Goal: Task Accomplishment & Management: Manage account settings

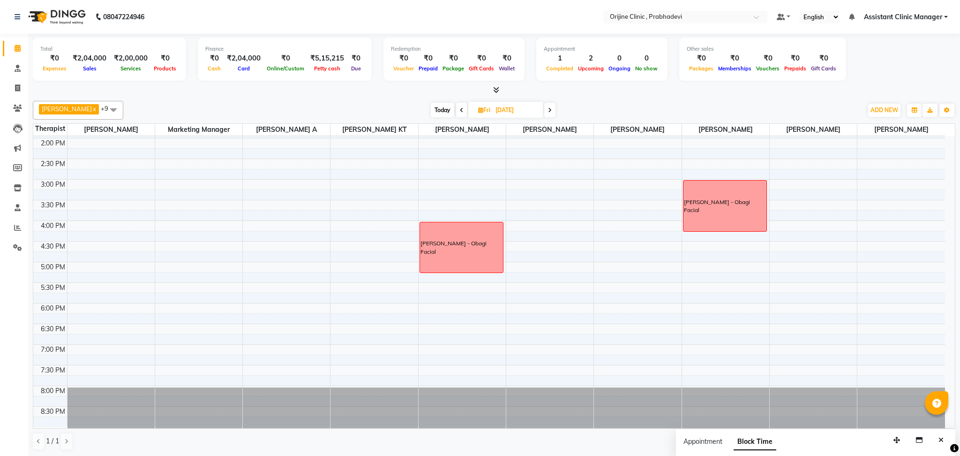
scroll to position [245, 0]
click at [456, 116] on span at bounding box center [461, 110] width 11 height 15
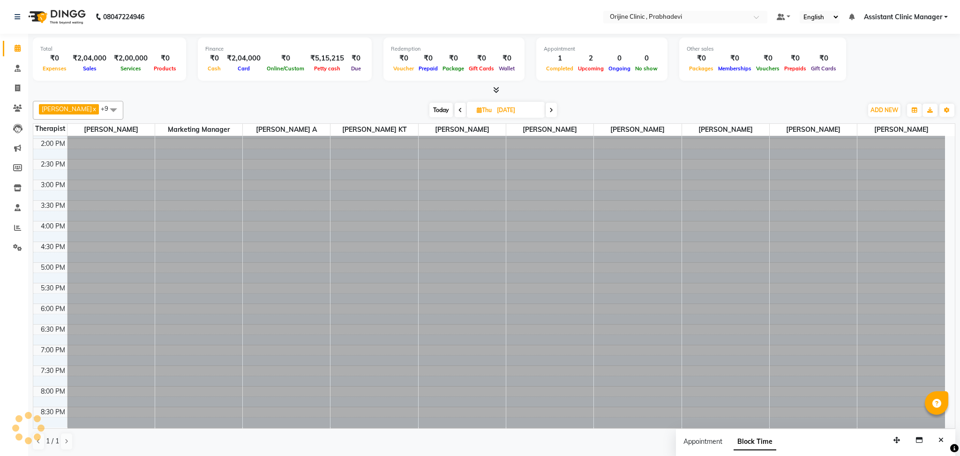
click at [455, 116] on span at bounding box center [460, 110] width 11 height 15
click at [454, 116] on span at bounding box center [459, 110] width 11 height 15
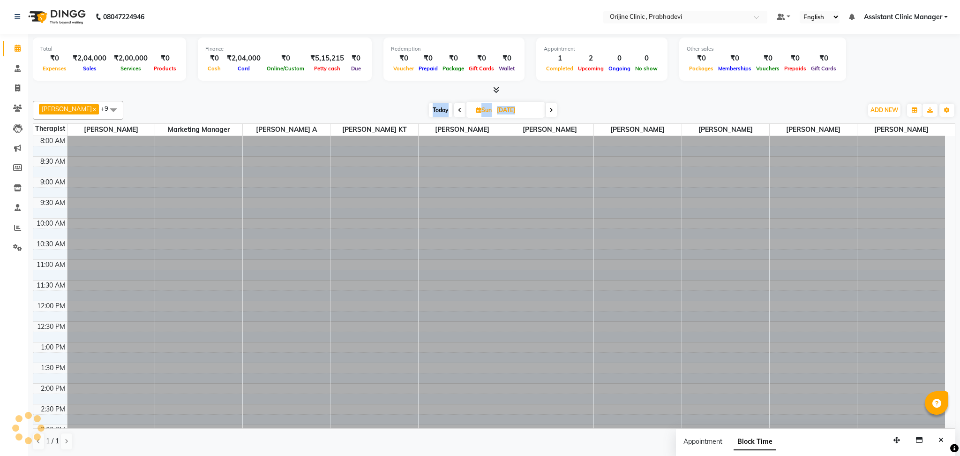
scroll to position [245, 0]
click at [454, 116] on span at bounding box center [459, 110] width 11 height 15
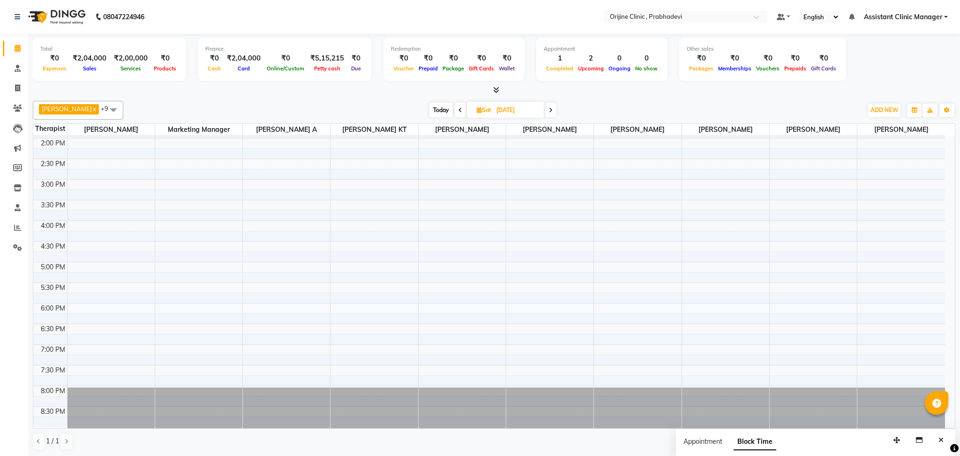
click at [455, 116] on span at bounding box center [460, 110] width 11 height 15
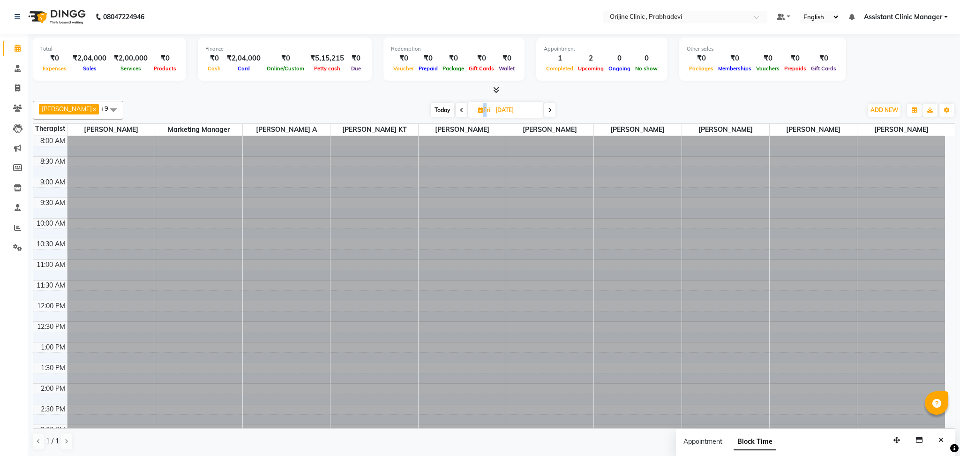
click at [456, 116] on span at bounding box center [461, 110] width 11 height 15
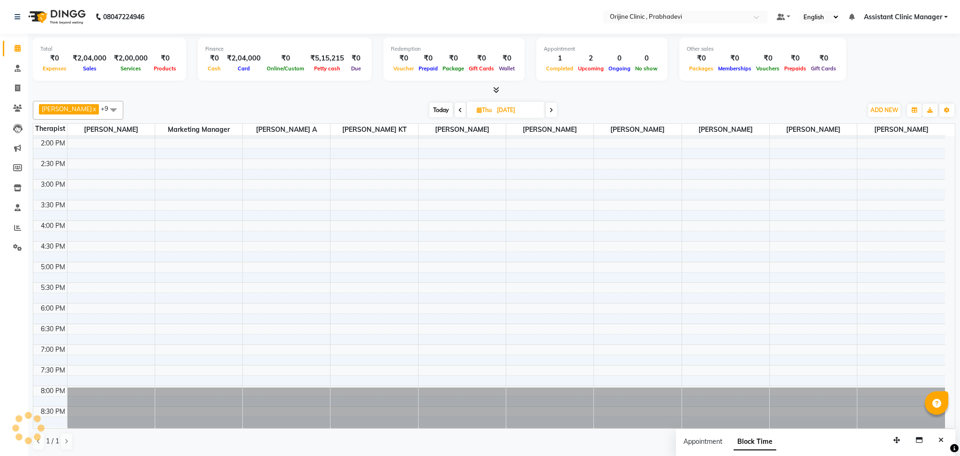
click at [455, 116] on span at bounding box center [460, 110] width 11 height 15
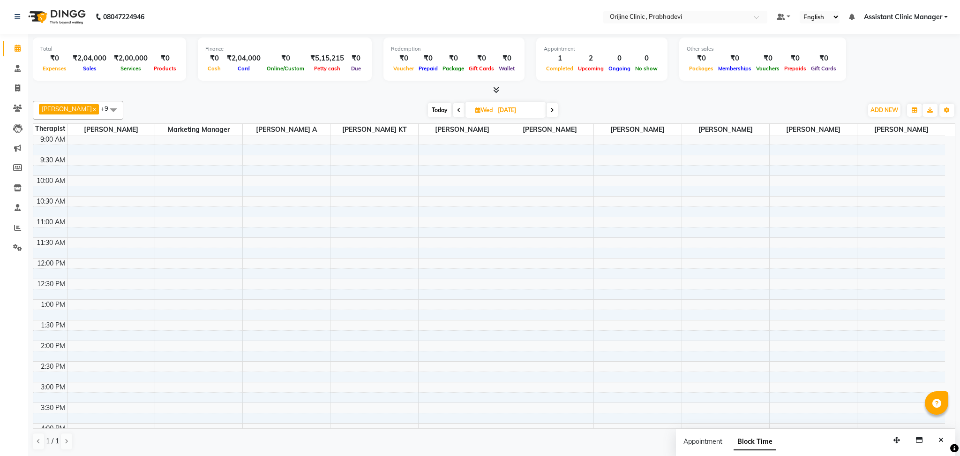
scroll to position [42, 0]
click at [457, 111] on icon at bounding box center [459, 110] width 4 height 6
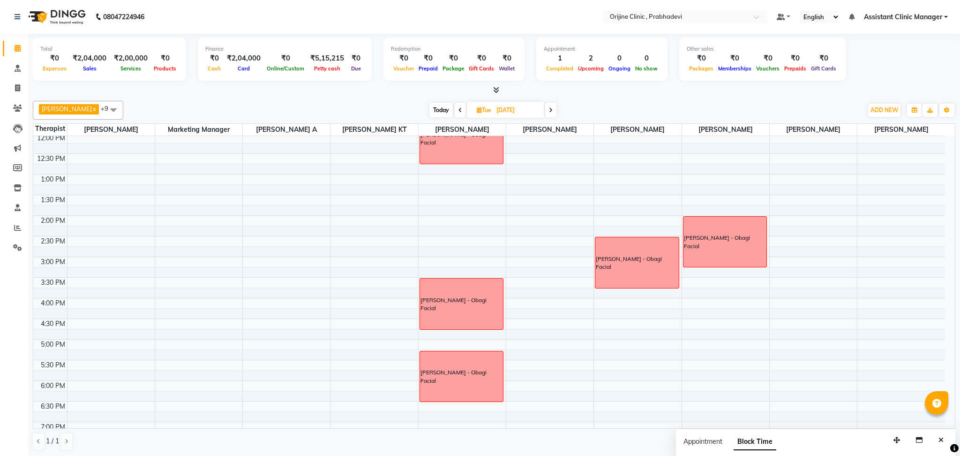
scroll to position [0, 0]
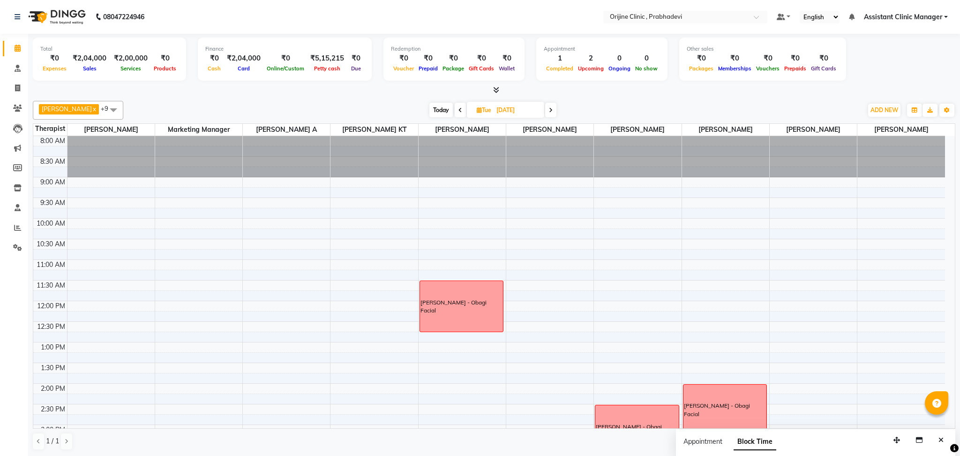
click at [546, 110] on div "[DATE] [DATE]" at bounding box center [493, 110] width 129 height 14
click at [549, 109] on icon at bounding box center [551, 110] width 4 height 6
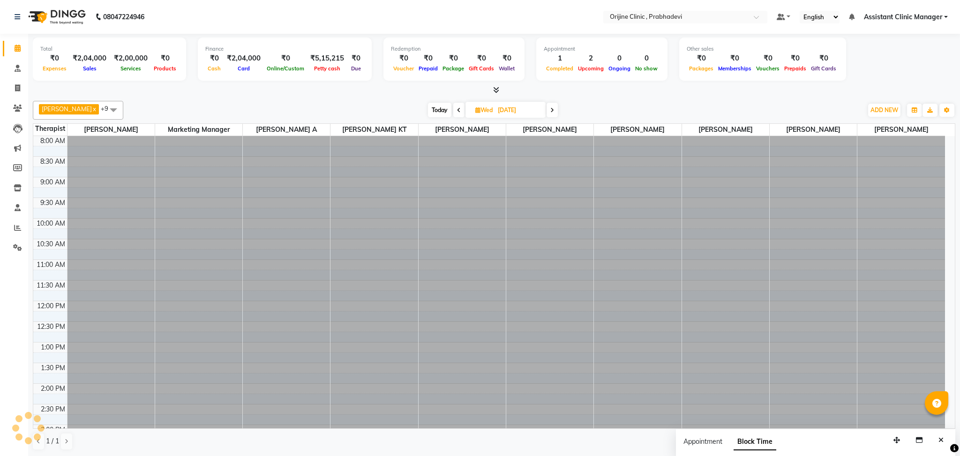
click at [547, 109] on span at bounding box center [552, 110] width 11 height 15
click at [551, 109] on icon at bounding box center [553, 110] width 4 height 6
click at [548, 109] on icon at bounding box center [550, 110] width 4 height 6
click at [549, 109] on icon at bounding box center [551, 110] width 4 height 6
click at [550, 109] on icon at bounding box center [552, 110] width 4 height 6
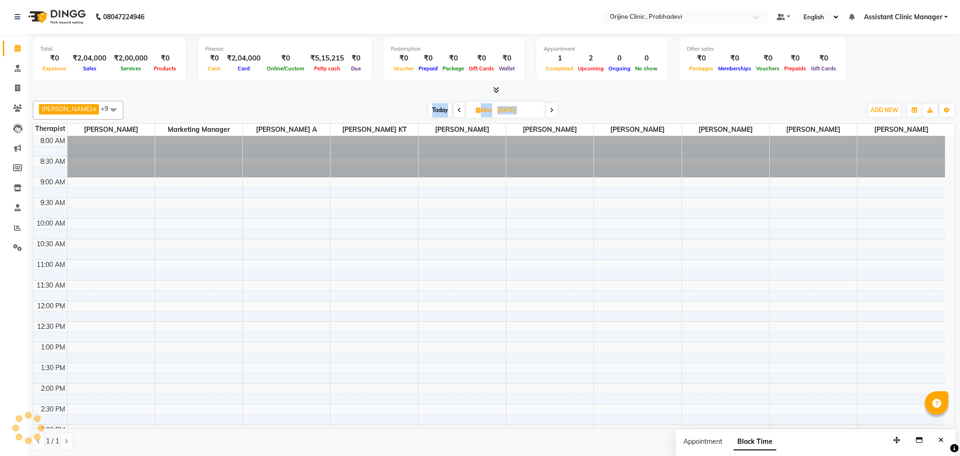
click at [550, 109] on icon at bounding box center [552, 110] width 4 height 6
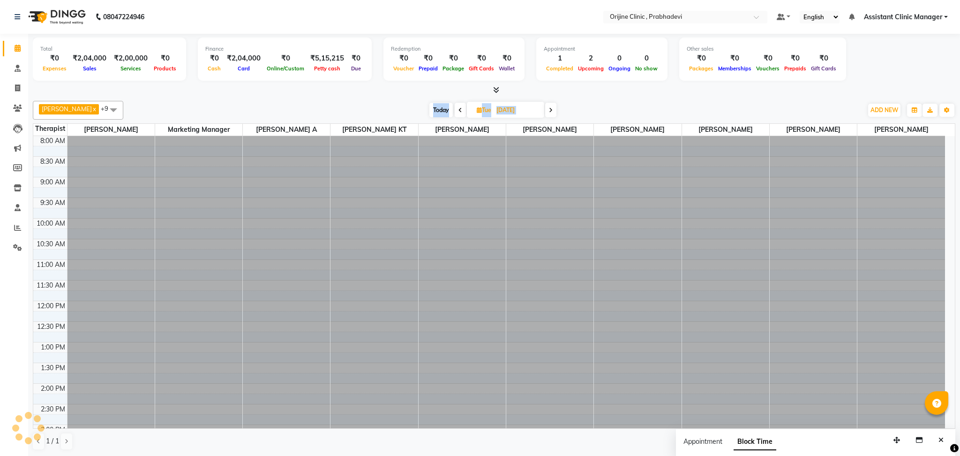
scroll to position [245, 0]
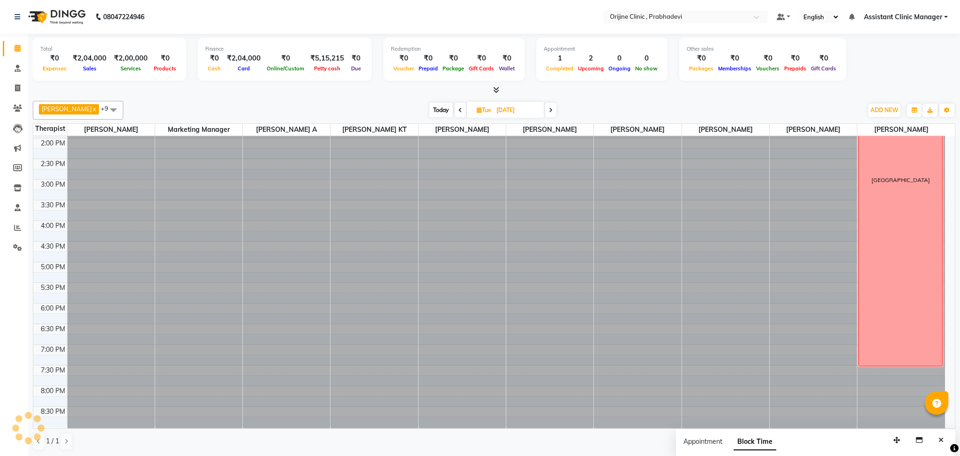
click at [549, 109] on icon at bounding box center [551, 110] width 4 height 6
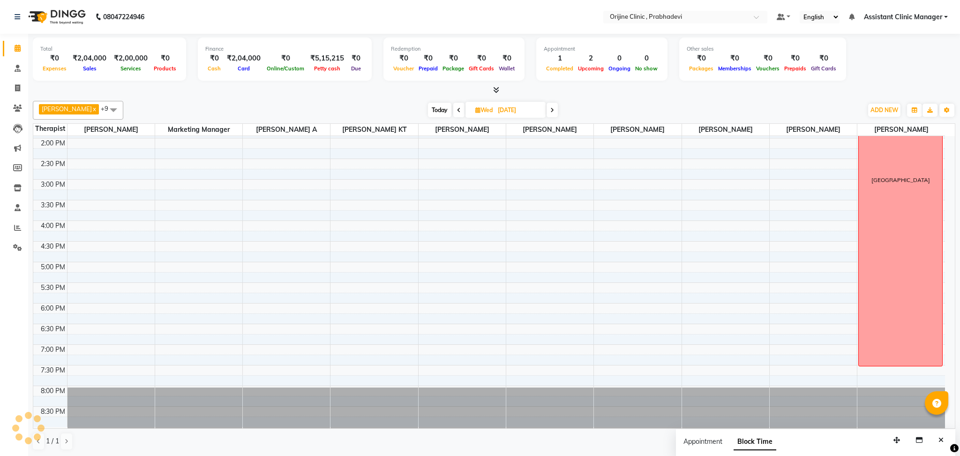
click at [547, 109] on span at bounding box center [552, 110] width 11 height 15
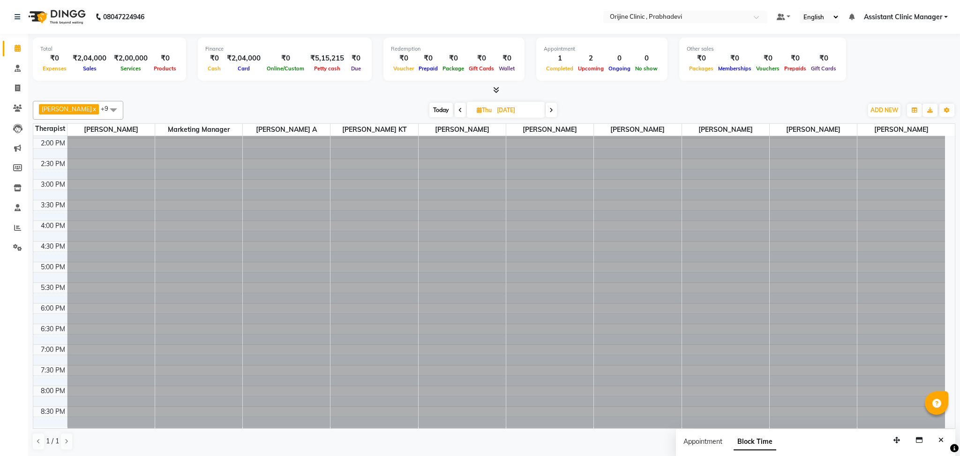
click at [550, 109] on icon at bounding box center [552, 110] width 4 height 6
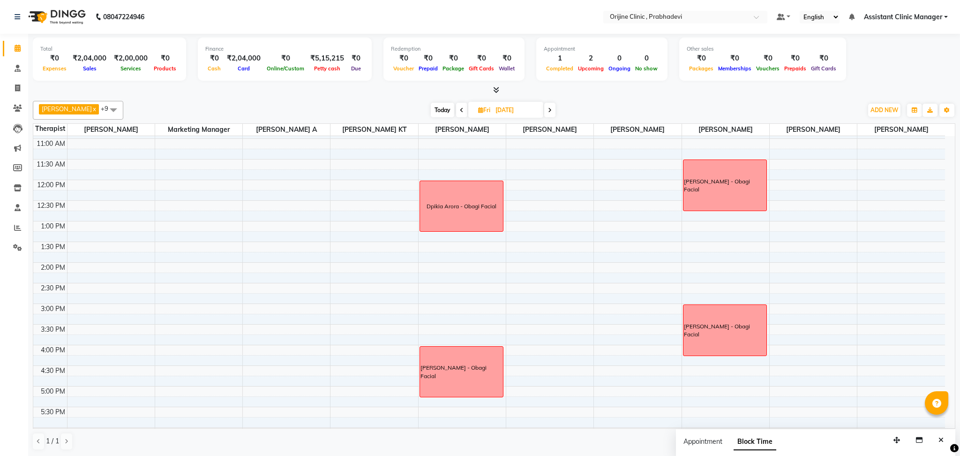
scroll to position [118, 0]
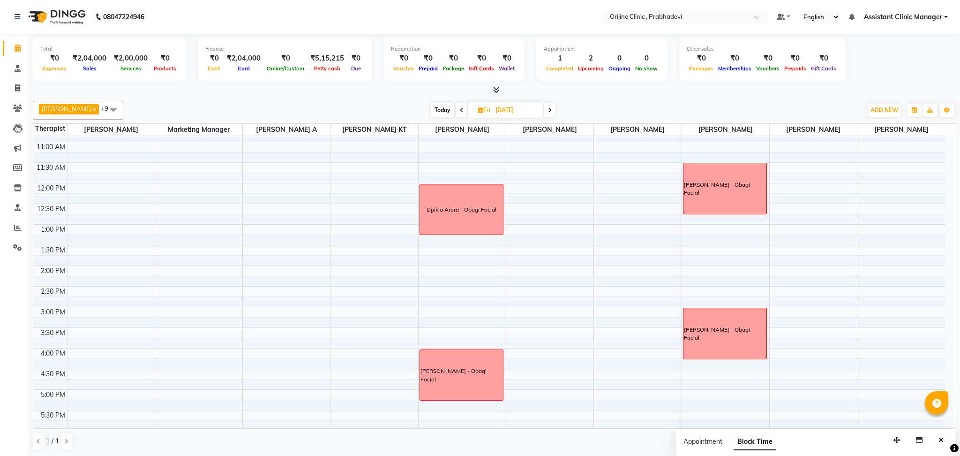
click at [456, 110] on span at bounding box center [461, 110] width 11 height 15
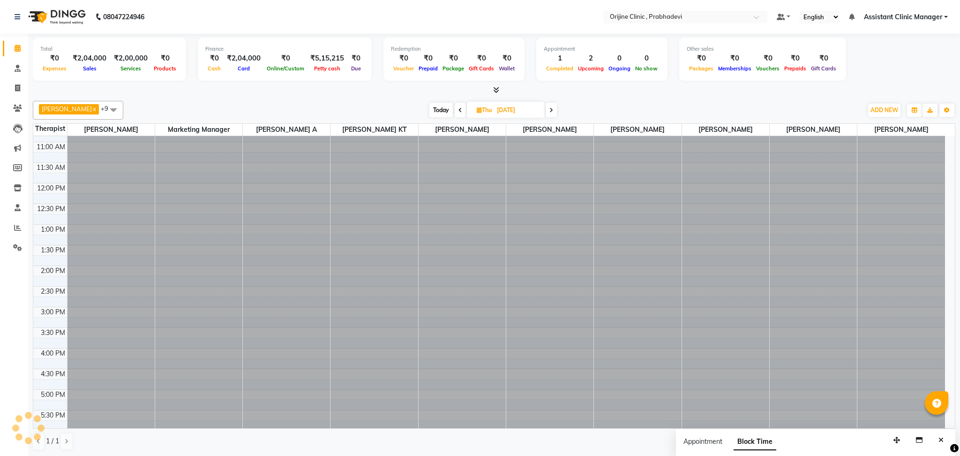
scroll to position [0, 0]
click at [459, 110] on icon at bounding box center [461, 110] width 4 height 6
click at [457, 110] on icon at bounding box center [459, 110] width 4 height 6
click at [454, 110] on span at bounding box center [459, 110] width 11 height 15
click at [457, 110] on icon at bounding box center [459, 110] width 4 height 6
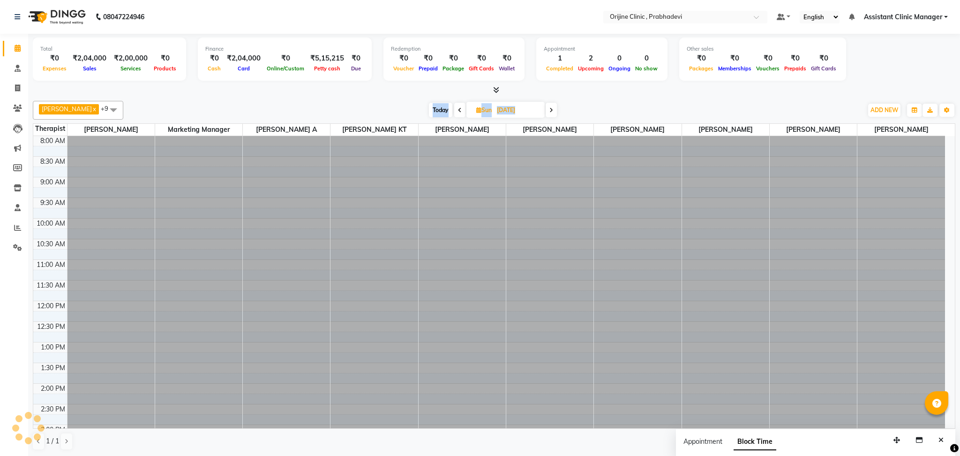
click at [458, 110] on icon at bounding box center [460, 110] width 4 height 6
click at [455, 110] on span at bounding box center [460, 110] width 11 height 15
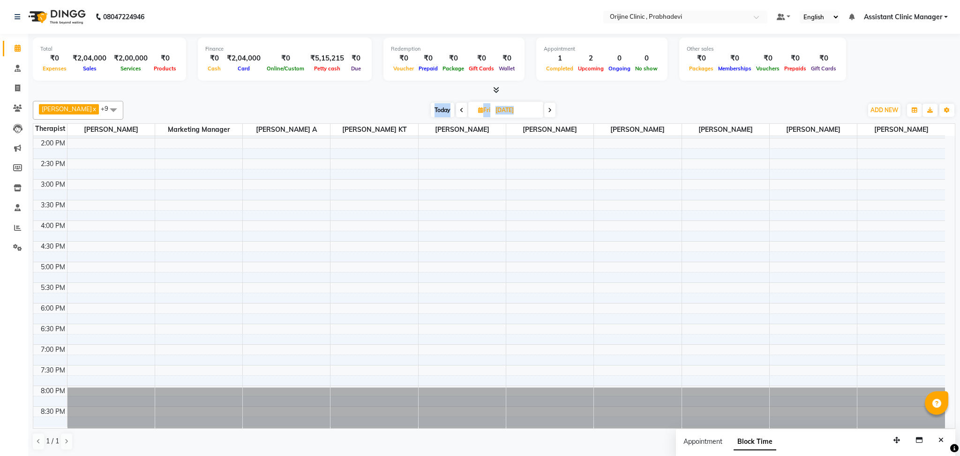
click at [460, 113] on icon at bounding box center [462, 110] width 4 height 6
click at [456, 113] on span at bounding box center [461, 110] width 11 height 15
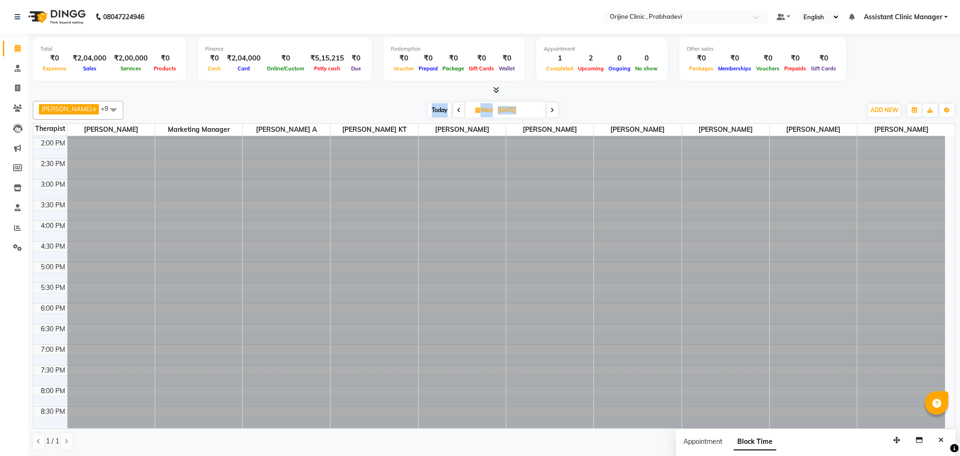
click at [454, 113] on span at bounding box center [459, 110] width 11 height 15
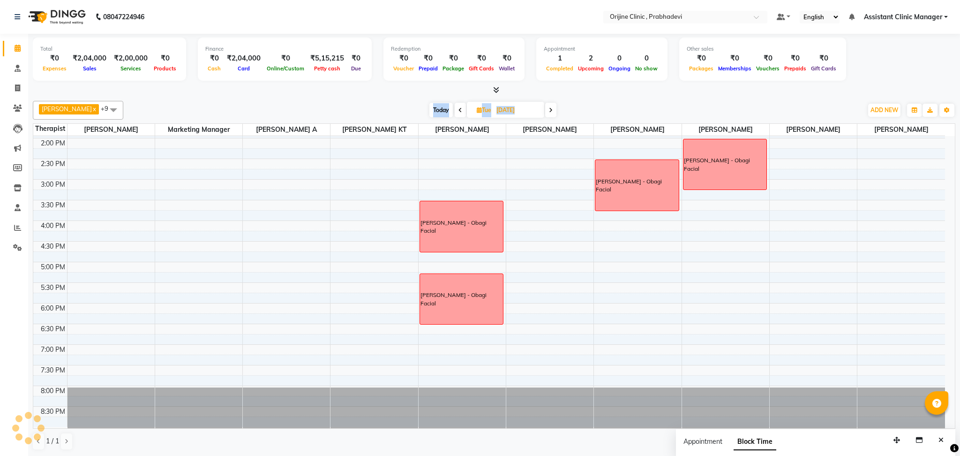
click at [455, 113] on span at bounding box center [460, 110] width 11 height 15
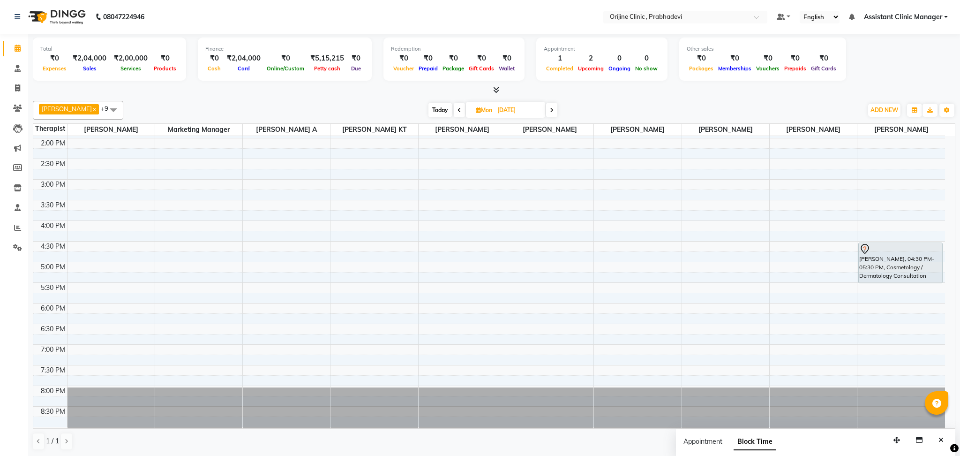
click at [546, 114] on span at bounding box center [551, 110] width 11 height 15
type input "[DATE]"
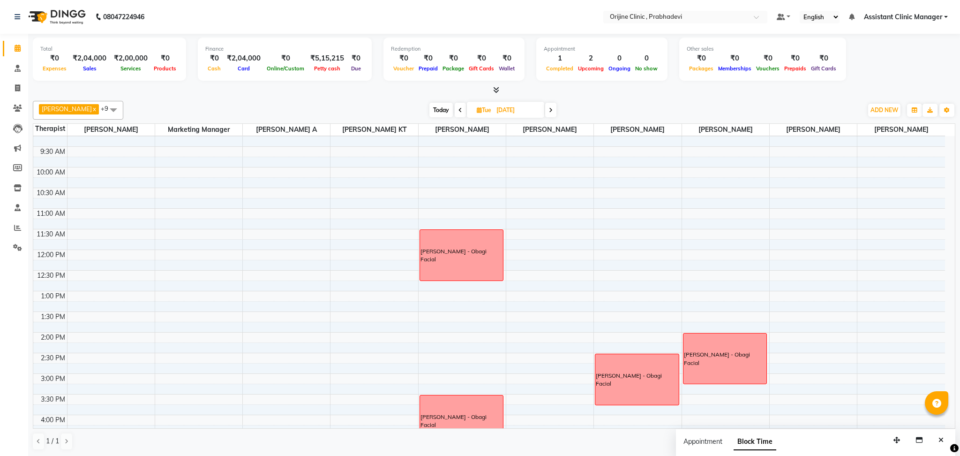
scroll to position [42, 0]
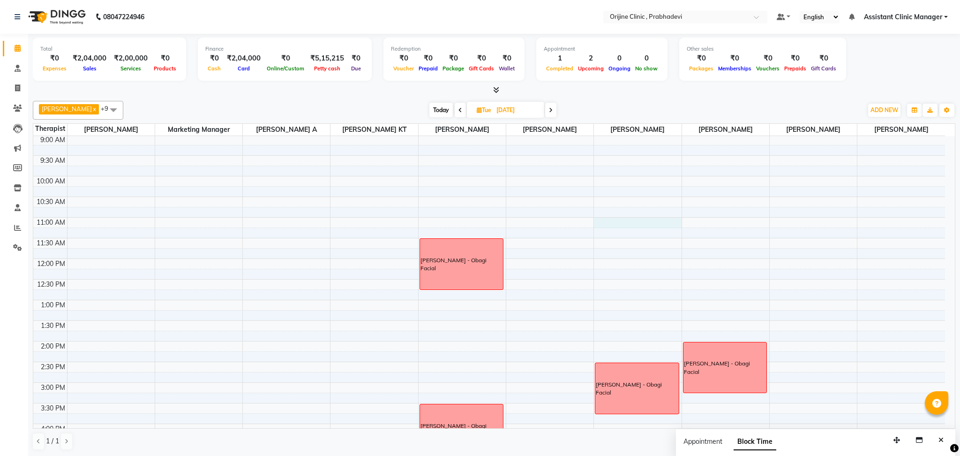
click at [610, 223] on div "8:00 AM 8:30 AM 9:00 AM 9:30 AM 10:00 AM 10:30 AM 11:00 AM 11:30 AM 12:00 PM 12…" at bounding box center [489, 362] width 912 height 536
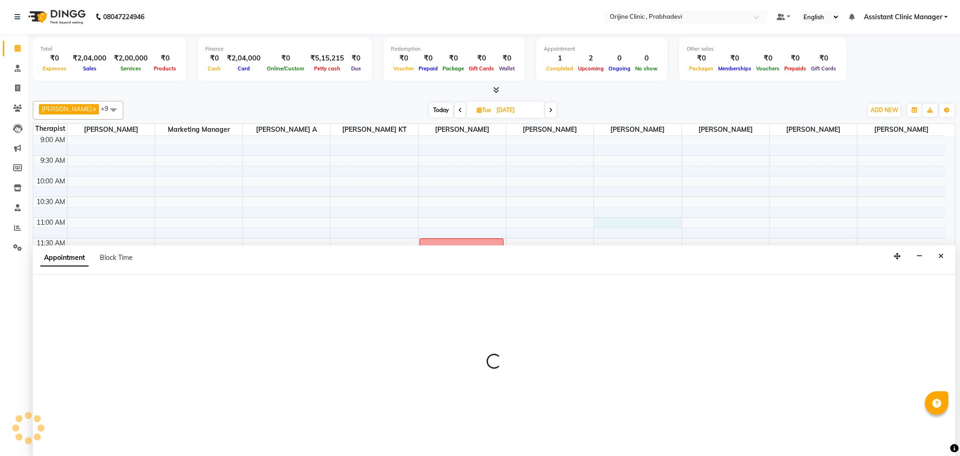
select select "85341"
select select "tentative"
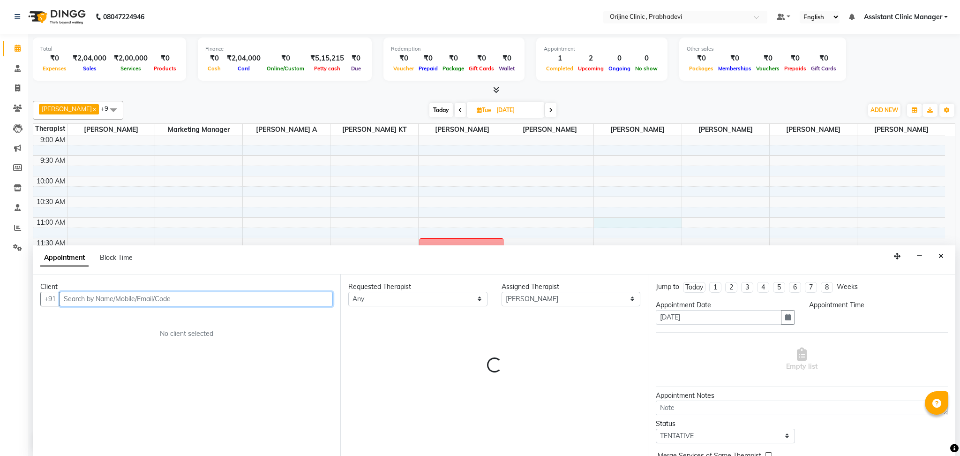
select select "660"
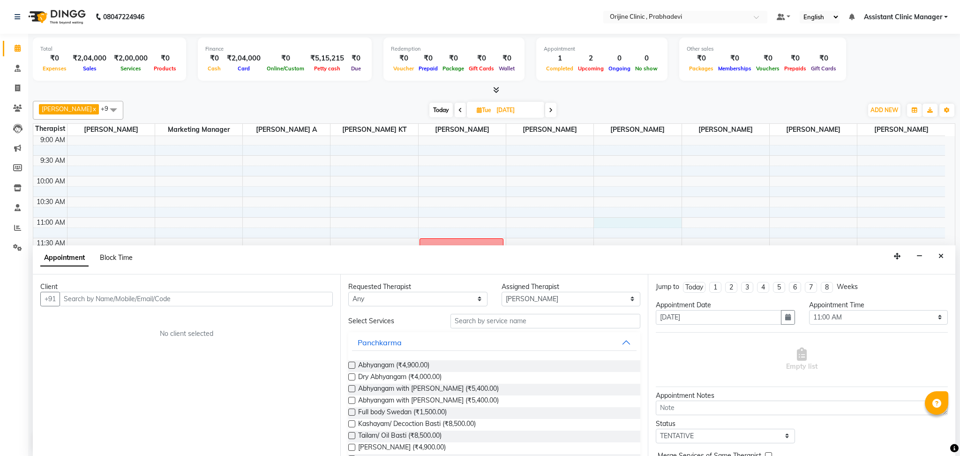
click at [108, 256] on span "Block Time" at bounding box center [116, 257] width 33 height 8
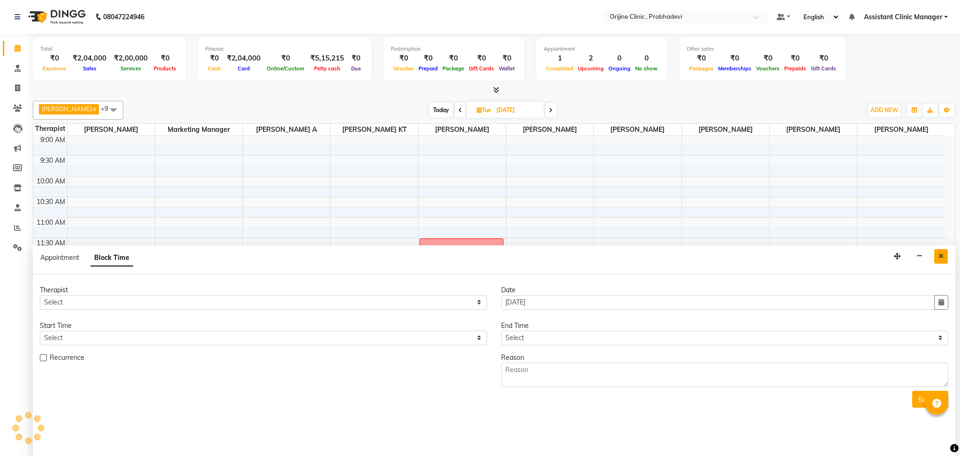
click at [938, 258] on button "Close" at bounding box center [942, 256] width 14 height 15
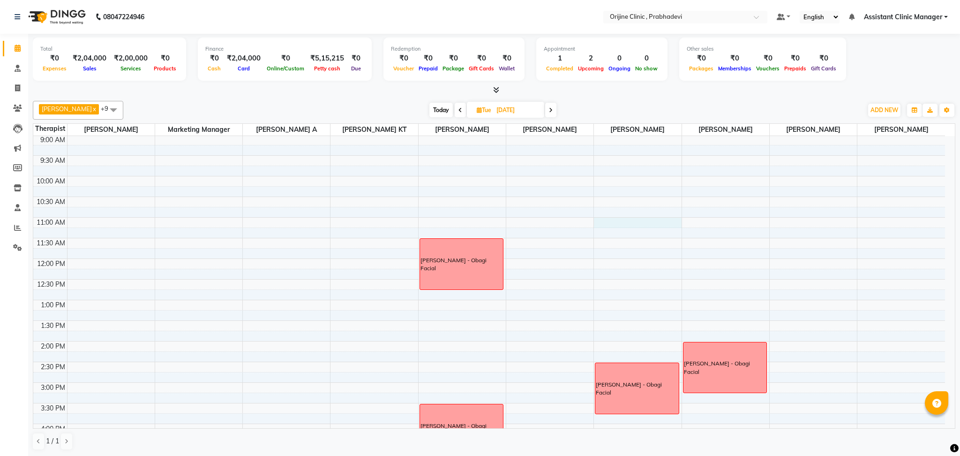
click at [620, 224] on div "8:00 AM 8:30 AM 9:00 AM 9:30 AM 10:00 AM 10:30 AM 11:00 AM 11:30 AM 12:00 PM 12…" at bounding box center [489, 362] width 912 height 536
select select "85341"
select select "tentative"
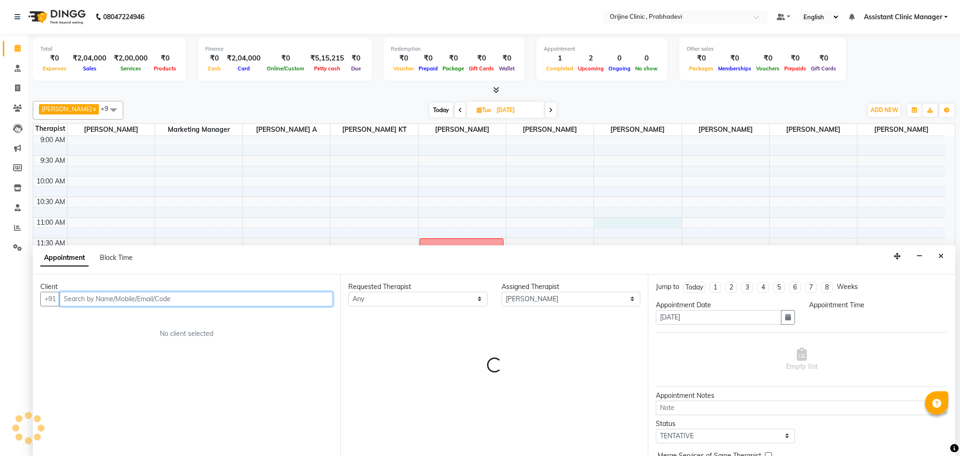
select select "660"
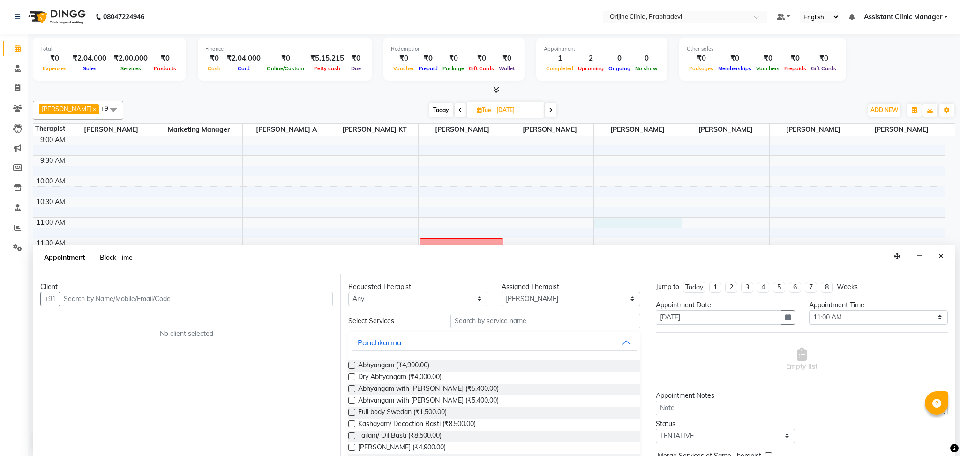
click at [117, 256] on span "Block Time" at bounding box center [116, 257] width 33 height 8
select select "85341"
select select "660"
select select "675"
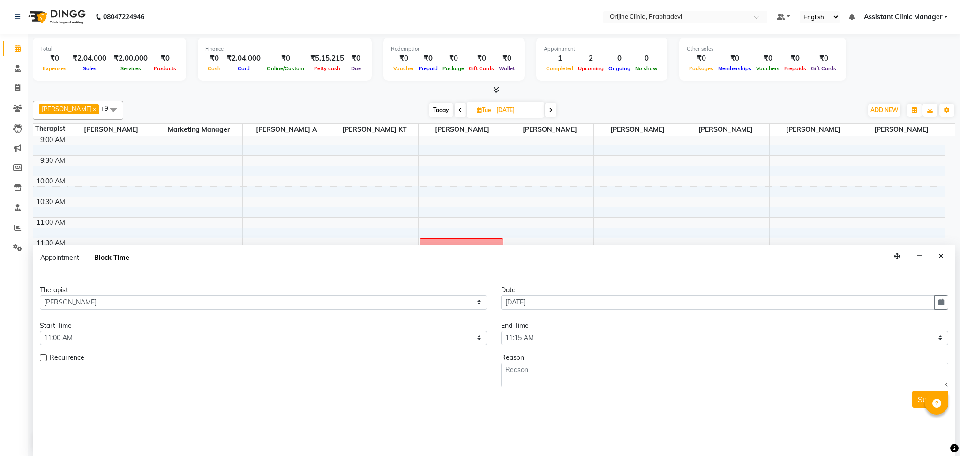
scroll to position [245, 0]
